Goal: Information Seeking & Learning: Learn about a topic

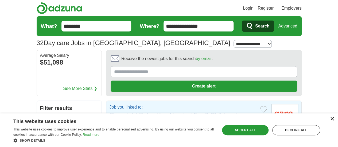
click at [333, 120] on div "×" at bounding box center [332, 119] width 4 height 4
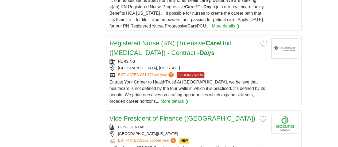
scroll to position [362, 0]
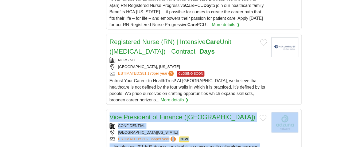
drag, startPoint x: 338, startPoint y: 83, endPoint x: 338, endPoint y: 88, distance: 5.1
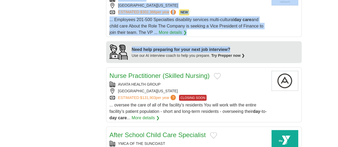
scroll to position [491, 0]
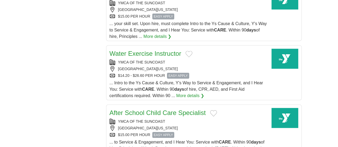
scroll to position [641, 0]
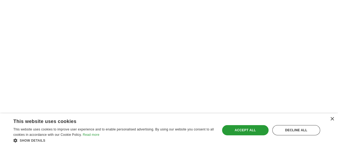
scroll to position [102, 0]
click at [331, 119] on div "×" at bounding box center [332, 119] width 4 height 4
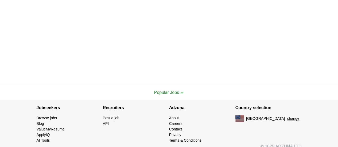
scroll to position [141, 0]
